Goal: Task Accomplishment & Management: Manage account settings

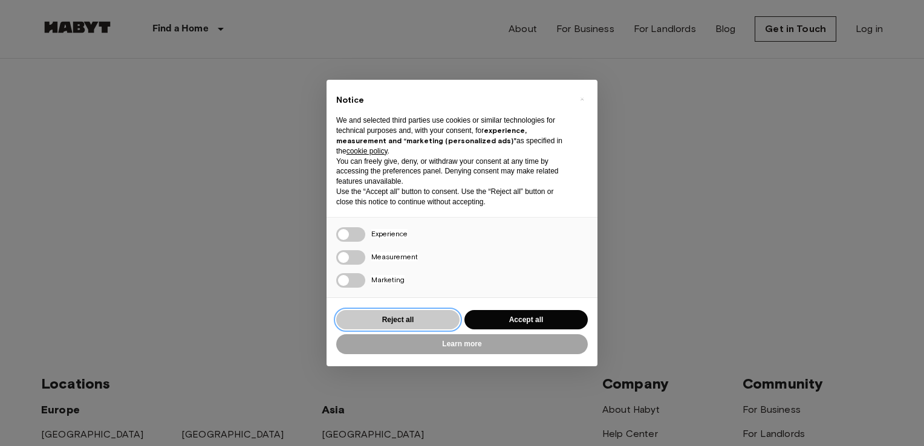
click at [432, 317] on button "Reject all" at bounding box center [397, 320] width 123 height 20
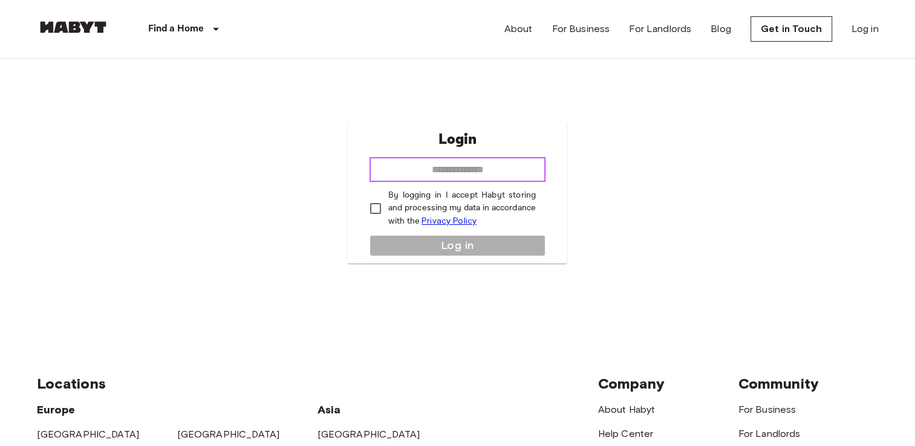
click at [438, 166] on input "email" at bounding box center [457, 170] width 176 height 24
type input "**********"
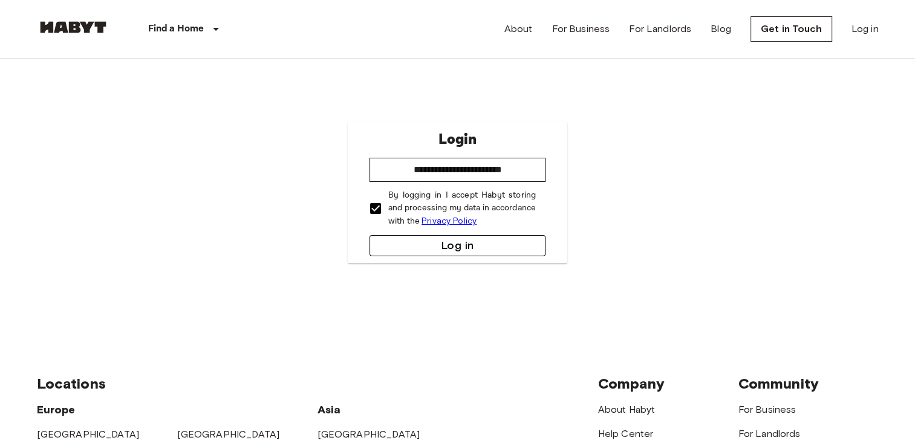
click at [404, 241] on button "Log in" at bounding box center [457, 245] width 176 height 21
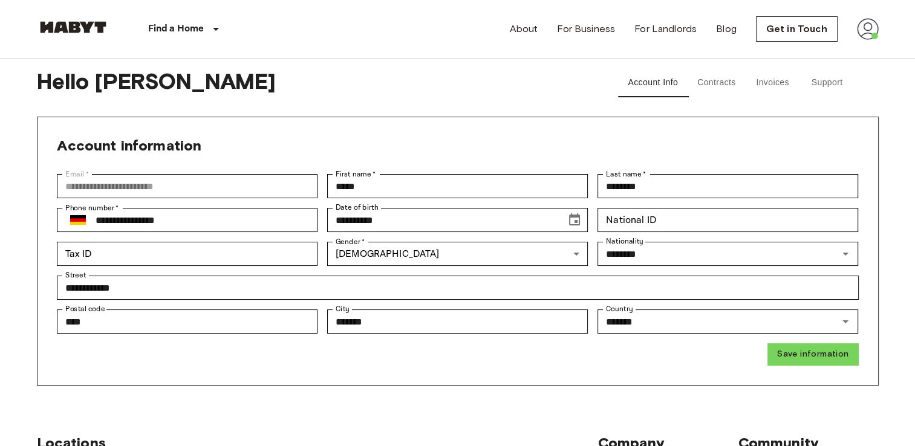
click at [569, 92] on span "Hello [PERSON_NAME]" at bounding box center [311, 82] width 548 height 29
click at [754, 82] on button "Invoices" at bounding box center [772, 82] width 54 height 29
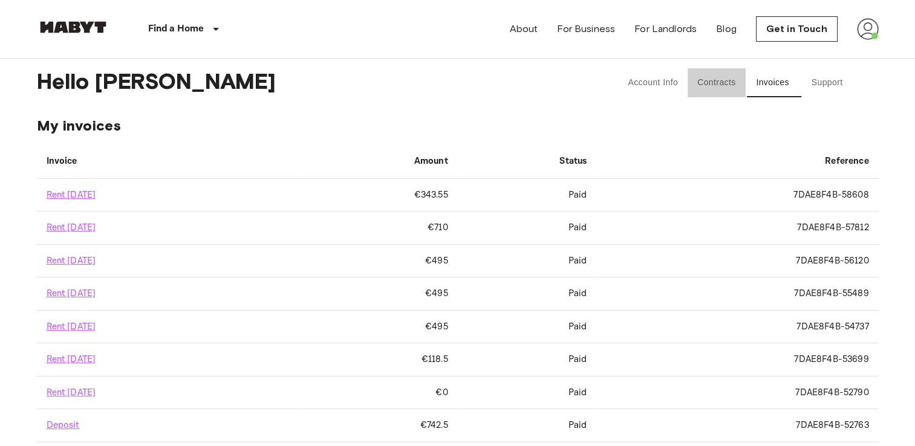
click at [710, 86] on button "Contracts" at bounding box center [716, 82] width 58 height 29
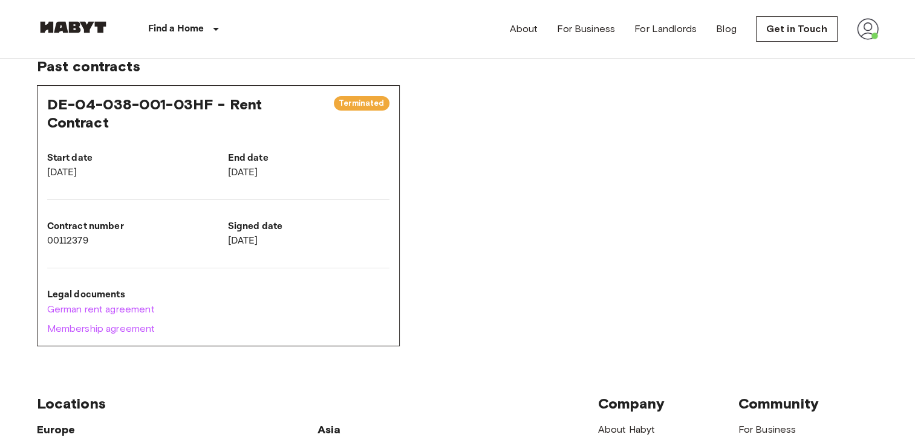
scroll to position [111, 0]
click at [199, 302] on link "German rent agreement" at bounding box center [218, 309] width 342 height 15
click at [140, 322] on link "Membership agreement" at bounding box center [218, 329] width 342 height 15
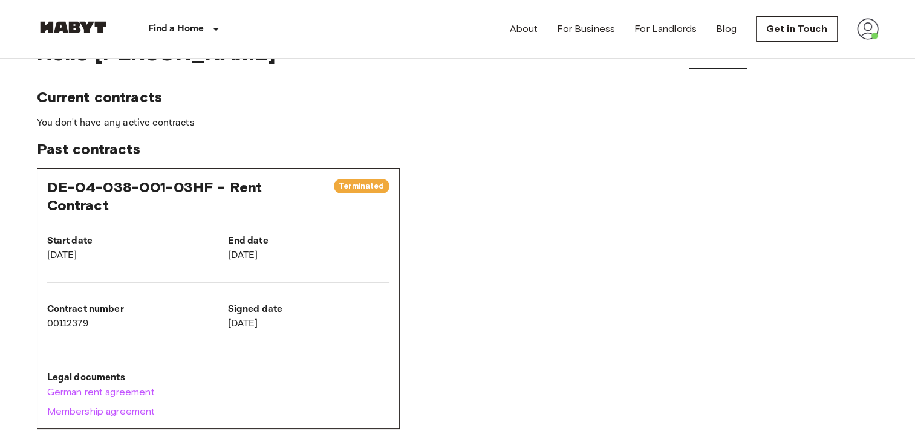
scroll to position [0, 0]
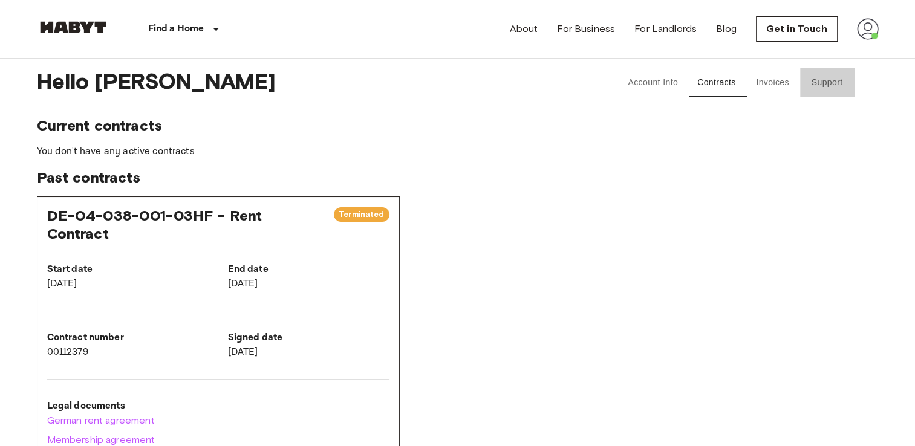
click at [816, 80] on button "Support" at bounding box center [827, 82] width 54 height 29
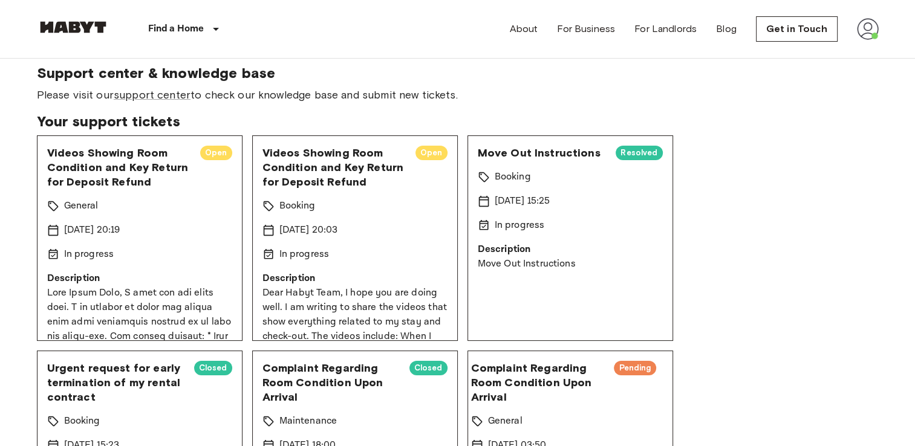
scroll to position [51, 0]
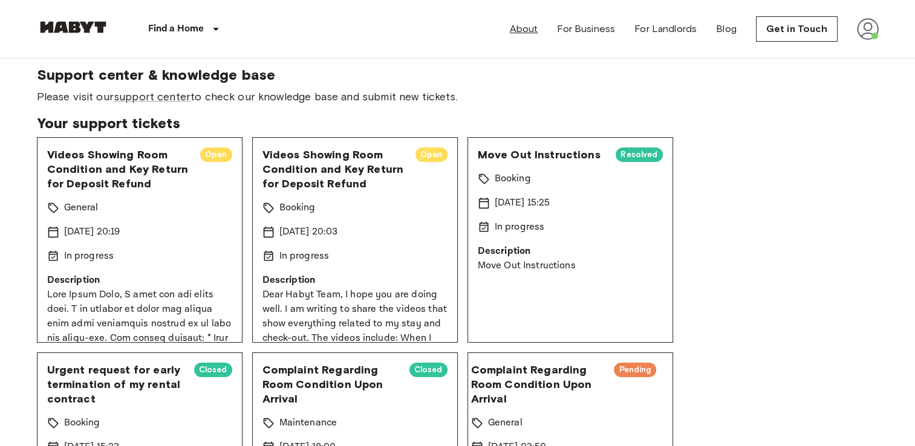
click at [531, 30] on link "About" at bounding box center [524, 29] width 28 height 15
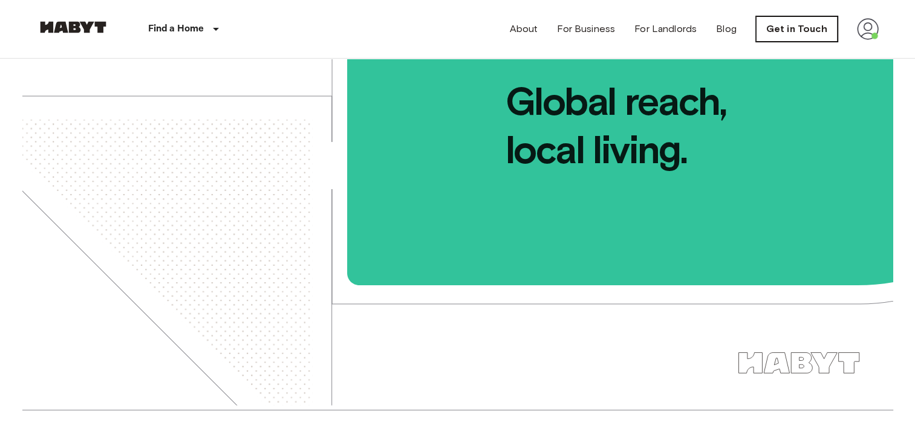
click at [772, 40] on link "Get in Touch" at bounding box center [797, 28] width 82 height 25
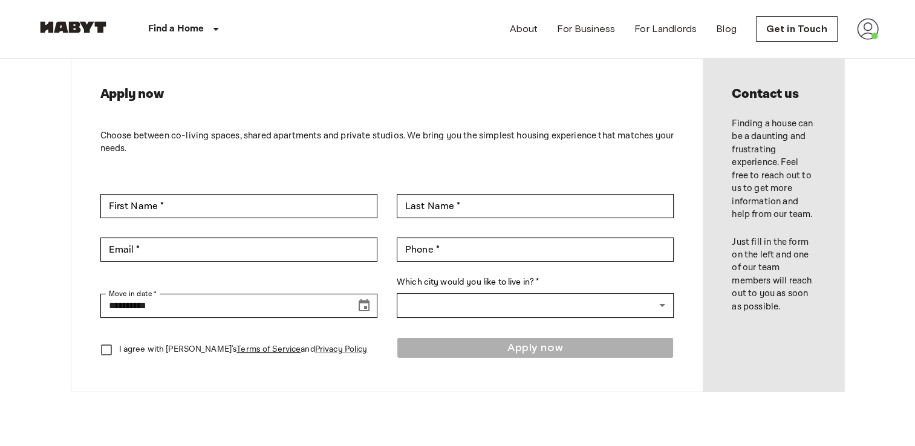
click at [864, 32] on img at bounding box center [868, 29] width 22 height 22
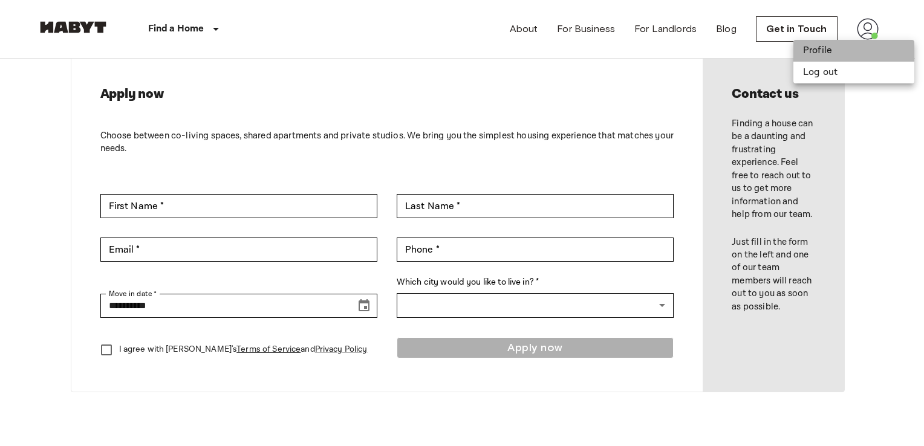
click at [829, 52] on li "Profile" at bounding box center [853, 51] width 121 height 22
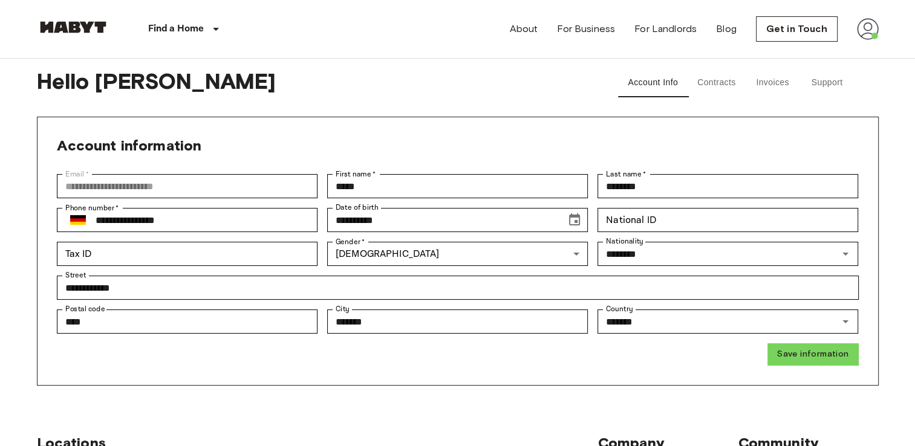
drag, startPoint x: 254, startPoint y: 192, endPoint x: 255, endPoint y: 152, distance: 39.9
click at [255, 152] on div "Account information" at bounding box center [458, 155] width 802 height 37
click at [760, 83] on button "Invoices" at bounding box center [772, 82] width 54 height 29
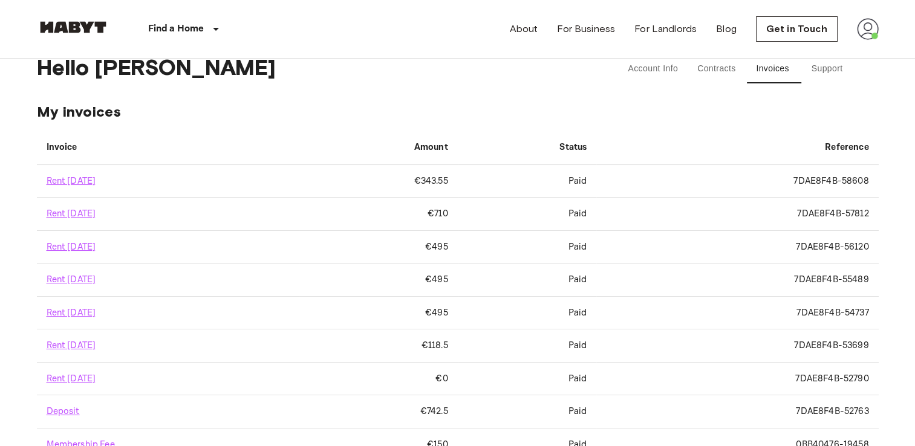
scroll to position [15, 0]
click at [96, 176] on link "Rent October 2025" at bounding box center [72, 180] width 50 height 11
click at [96, 213] on link "Rent September 2025" at bounding box center [72, 212] width 50 height 11
click at [84, 243] on link "Rent August 2025" at bounding box center [72, 246] width 50 height 11
click at [96, 211] on link "Rent September 2025" at bounding box center [72, 212] width 50 height 11
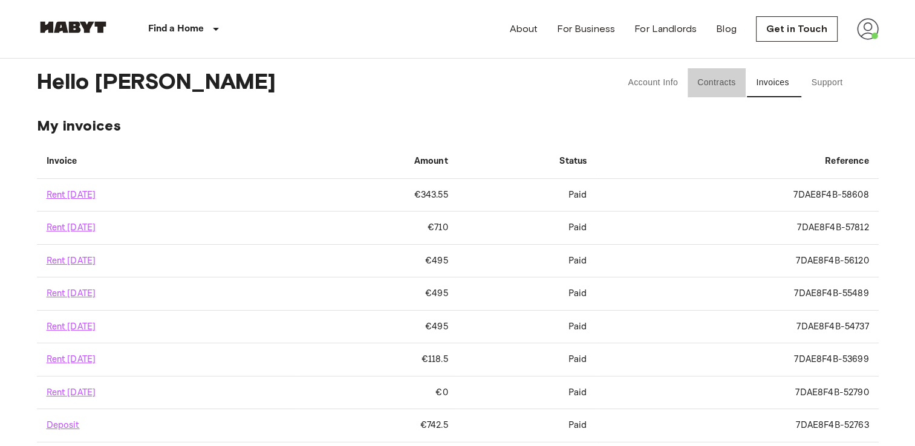
click at [713, 83] on button "Contracts" at bounding box center [716, 82] width 58 height 29
